Goal: Contribute content

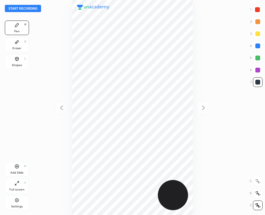
scroll to position [215, 169]
click at [29, 9] on button "Start recording" at bounding box center [23, 8] width 36 height 7
click at [16, 9] on button "End recording" at bounding box center [22, 8] width 34 height 7
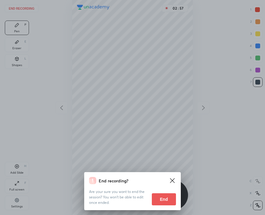
click at [161, 203] on button "End" at bounding box center [164, 199] width 24 height 12
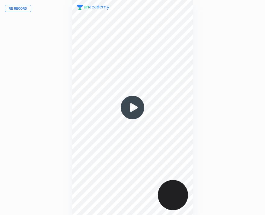
click at [14, 8] on button "Re-record" at bounding box center [18, 8] width 26 height 7
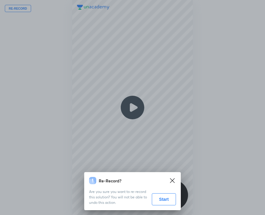
click at [161, 200] on button "Start" at bounding box center [164, 199] width 24 height 12
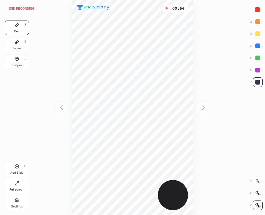
click at [17, 7] on button "End recording" at bounding box center [22, 8] width 34 height 7
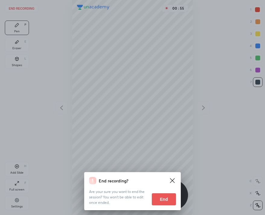
click at [172, 180] on icon at bounding box center [172, 180] width 5 height 5
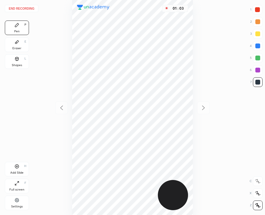
click at [18, 165] on icon at bounding box center [16, 166] width 5 height 5
drag, startPoint x: 55, startPoint y: 178, endPoint x: 56, endPoint y: 174, distance: 4.9
click at [53, 178] on div "01 : 52" at bounding box center [132, 107] width 169 height 215
drag, startPoint x: 13, startPoint y: 169, endPoint x: 47, endPoint y: 57, distance: 117.5
click at [13, 169] on div "Add Slide H" at bounding box center [17, 169] width 24 height 14
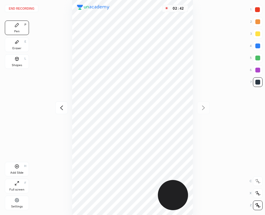
click at [29, 167] on div "End recording 1 2 3 4 5 6 7 R O A L C X Z Erase all C X Z Pen P Eraser E Shapes…" at bounding box center [132, 107] width 265 height 215
click at [19, 166] on icon at bounding box center [17, 167] width 4 height 4
click at [25, 8] on button "End recording" at bounding box center [22, 8] width 34 height 7
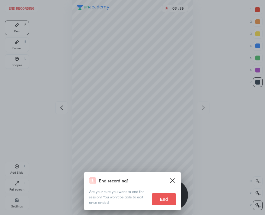
drag, startPoint x: 161, startPoint y: 198, endPoint x: 159, endPoint y: 185, distance: 13.5
click at [161, 197] on button "End" at bounding box center [164, 199] width 24 height 12
